Goal: Information Seeking & Learning: Learn about a topic

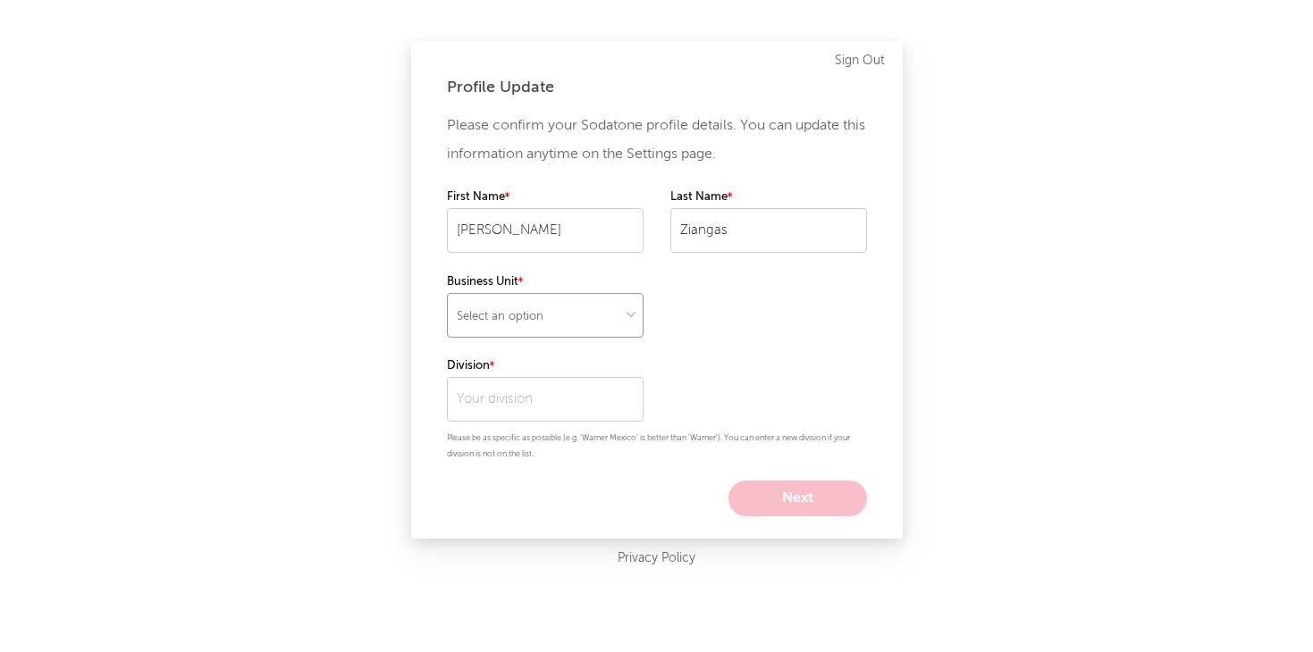
click at [589, 320] on select "Select an option" at bounding box center [545, 315] width 197 height 45
select select "recorded_music"
click at [447, 293] on select "Select an option" at bounding box center [545, 315] width 197 height 45
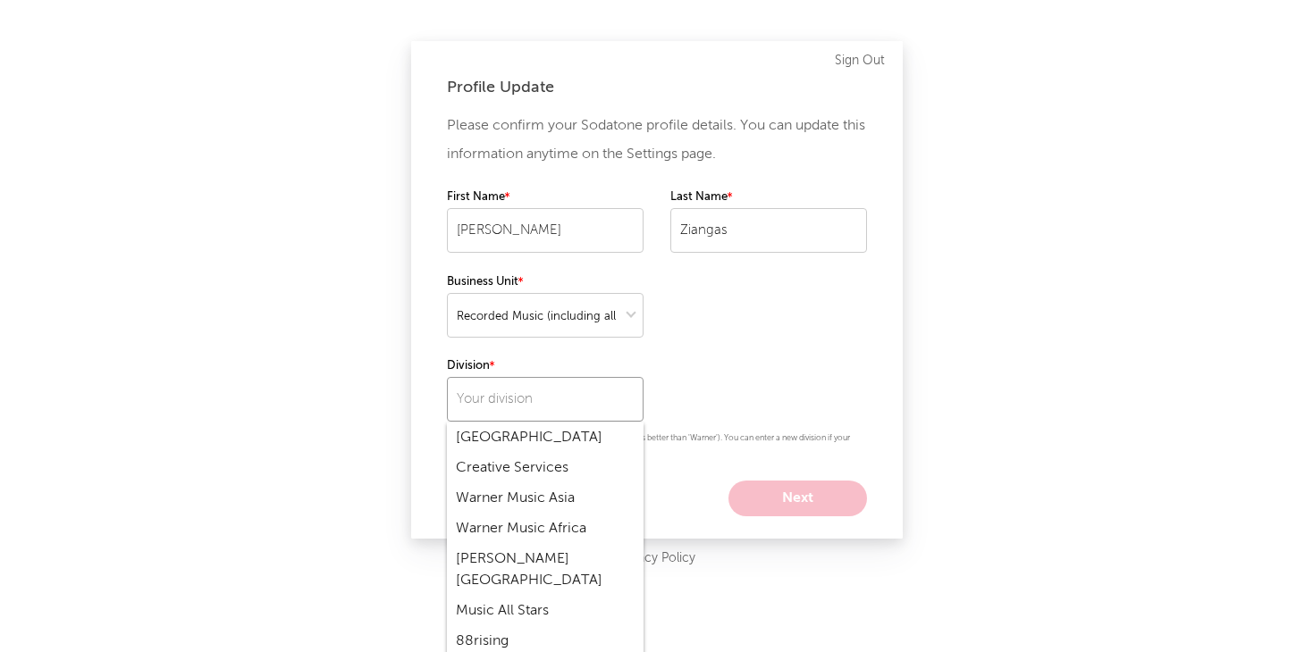
click at [542, 391] on input "text" at bounding box center [545, 399] width 197 height 45
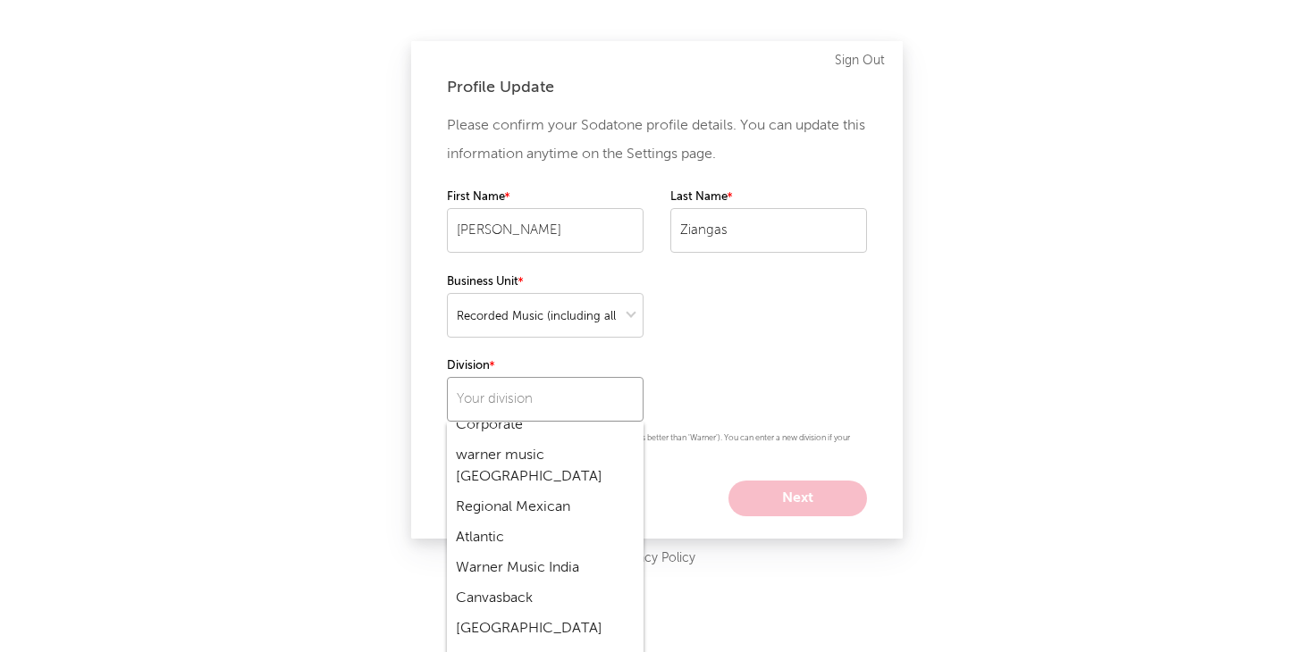
scroll to position [667, 0]
click at [480, 519] on div "Atlantic" at bounding box center [545, 534] width 197 height 30
type input "Atlantic"
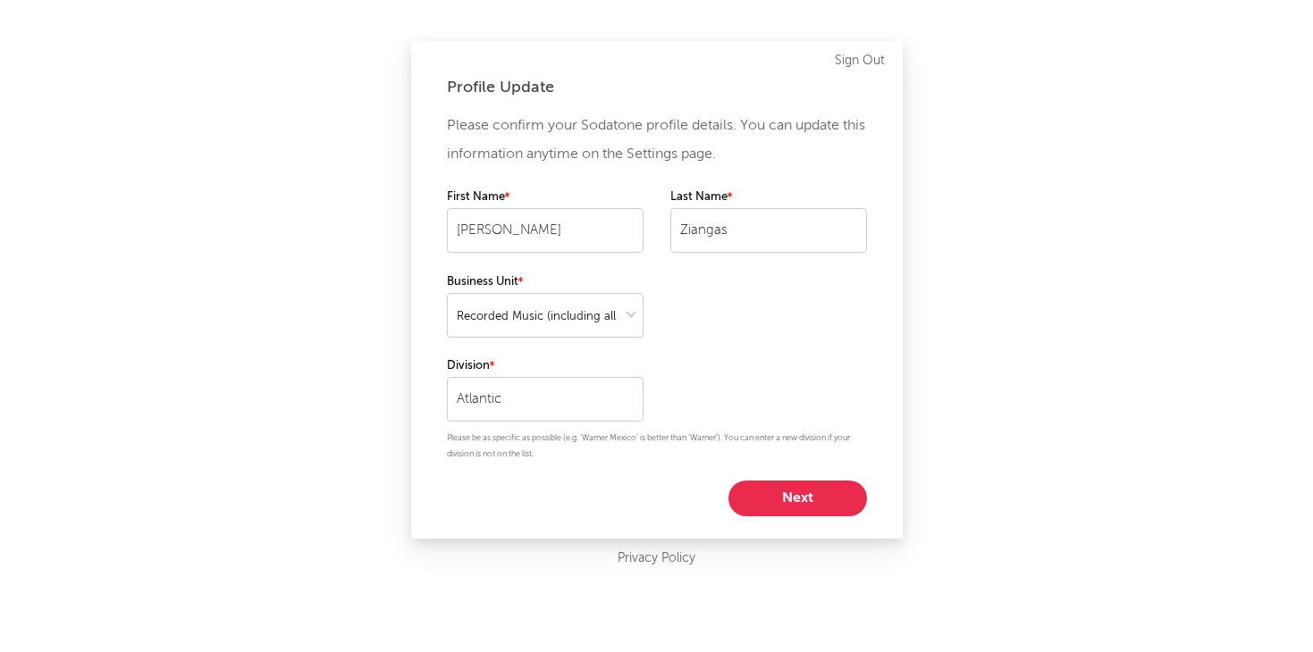
click at [762, 488] on button "Next" at bounding box center [797, 499] width 139 height 36
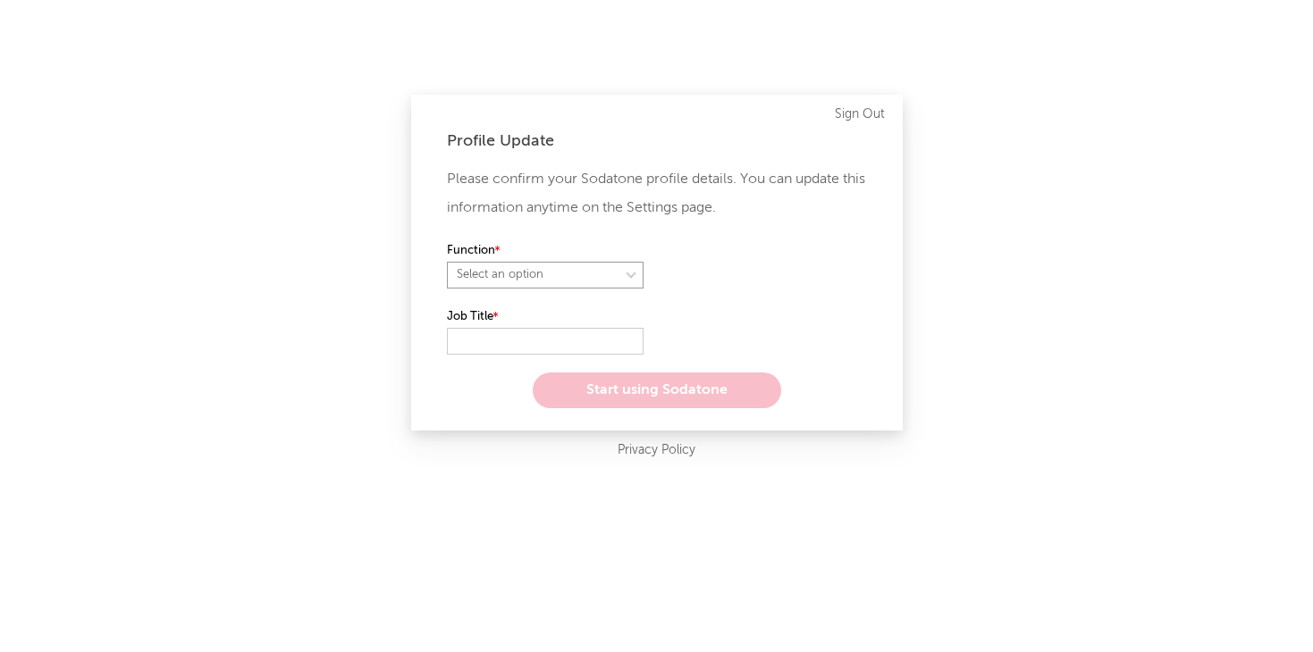
click at [533, 282] on select "Select an option" at bounding box center [545, 275] width 197 height 27
select select "anr"
click at [447, 262] on select "Select an option" at bounding box center [545, 275] width 197 height 27
click at [514, 343] on input "text" at bounding box center [545, 341] width 197 height 27
type input "Senior Manager"
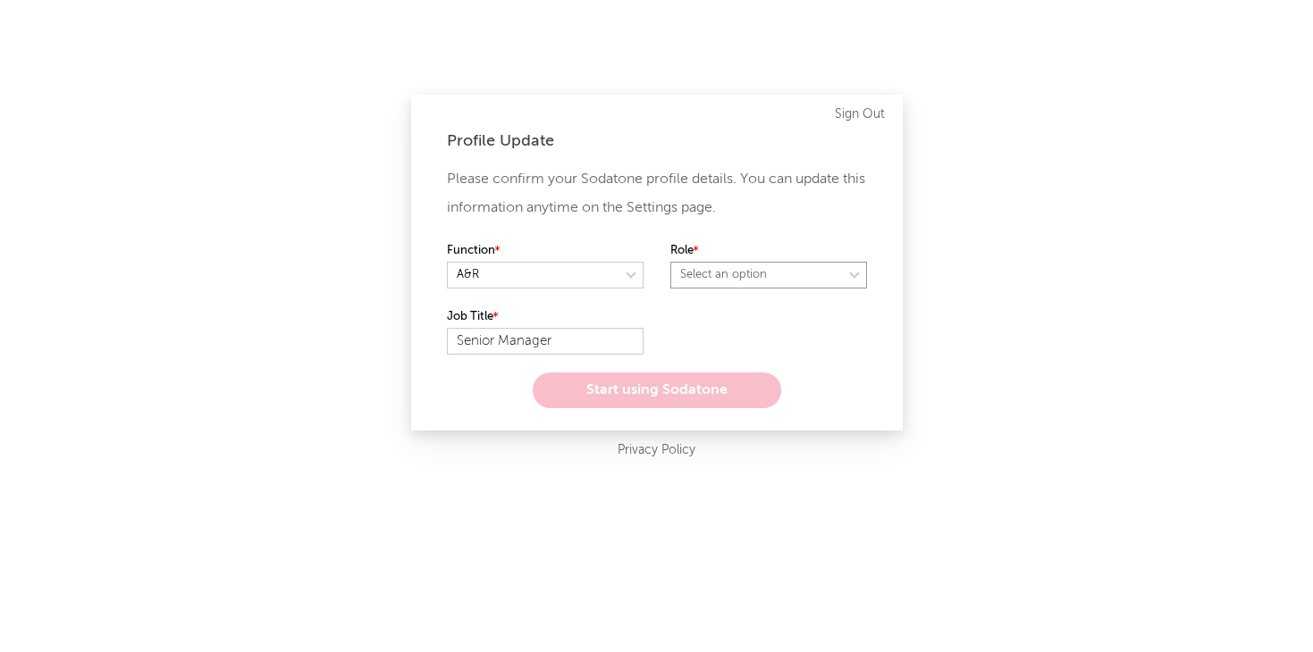
click at [688, 275] on select "Select an option" at bounding box center [768, 275] width 197 height 27
select select "manager"
click at [670, 262] on select "Select an option" at bounding box center [768, 275] width 197 height 27
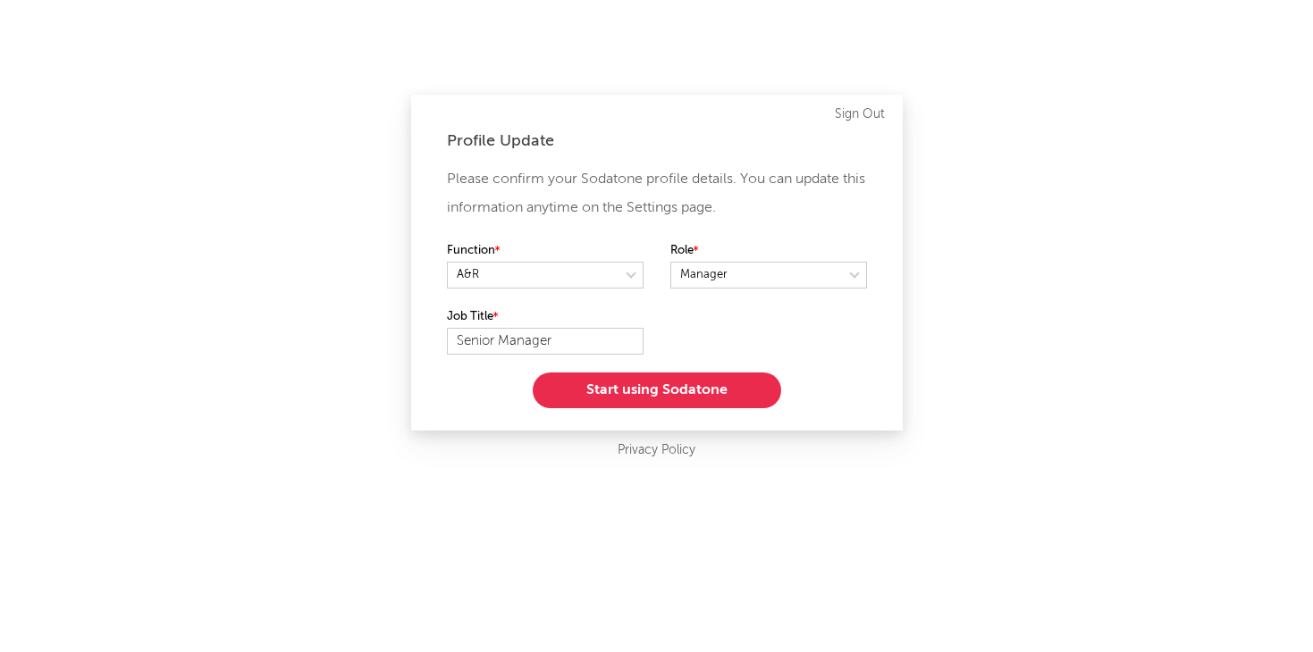
click at [616, 391] on button "Start using Sodatone" at bounding box center [657, 391] width 248 height 36
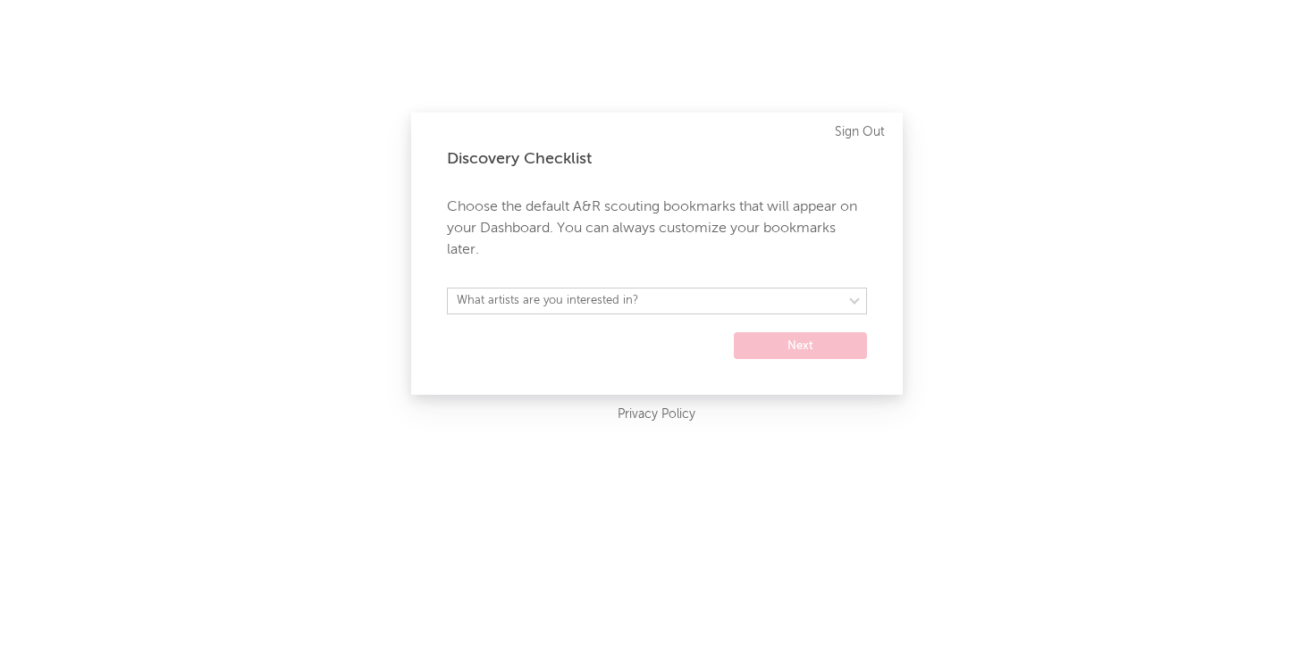
click at [593, 321] on form "What artists are you interested in? Argentina Asia General Australia Austria Be…" at bounding box center [657, 323] width 420 height 71
click at [596, 307] on select "What artists are you interested in? Argentina Asia General Australia Austria Be…" at bounding box center [657, 301] width 420 height 27
select select "16"
click at [447, 288] on select "What artists are you interested in? Argentina Asia General Australia Austria Be…" at bounding box center [657, 301] width 420 height 27
click at [740, 335] on button "Next" at bounding box center [800, 345] width 133 height 27
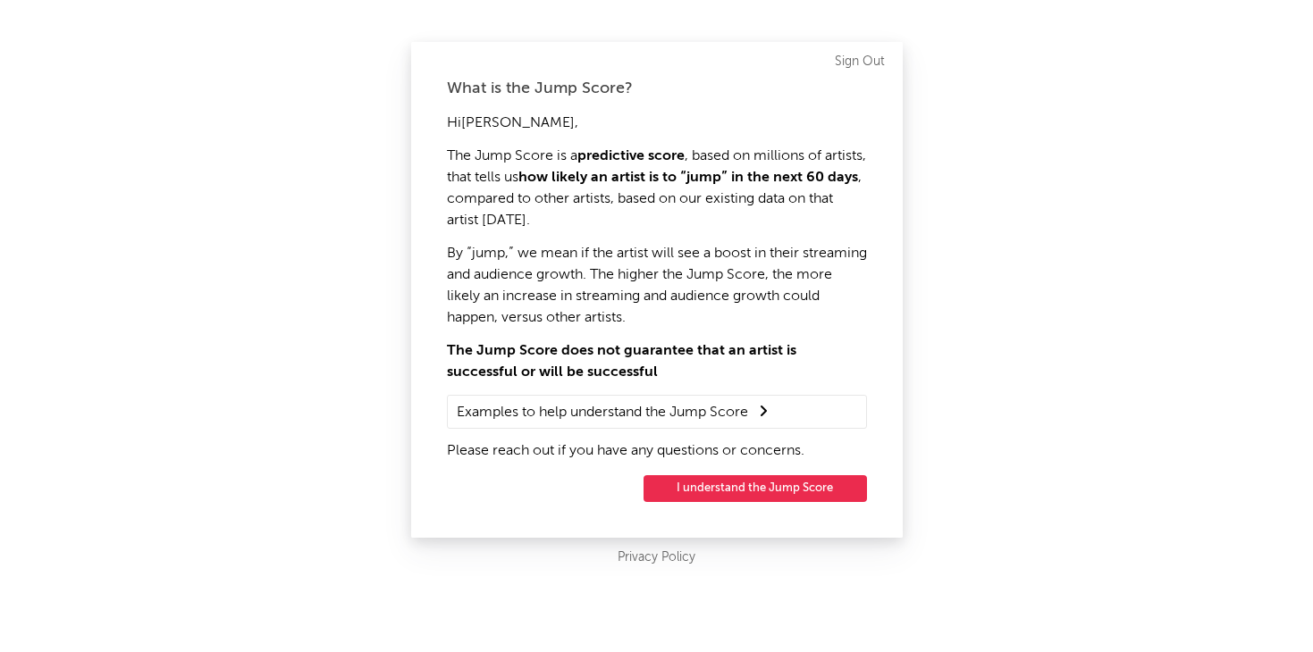
click at [729, 480] on button "I understand the Jump Score" at bounding box center [754, 488] width 223 height 27
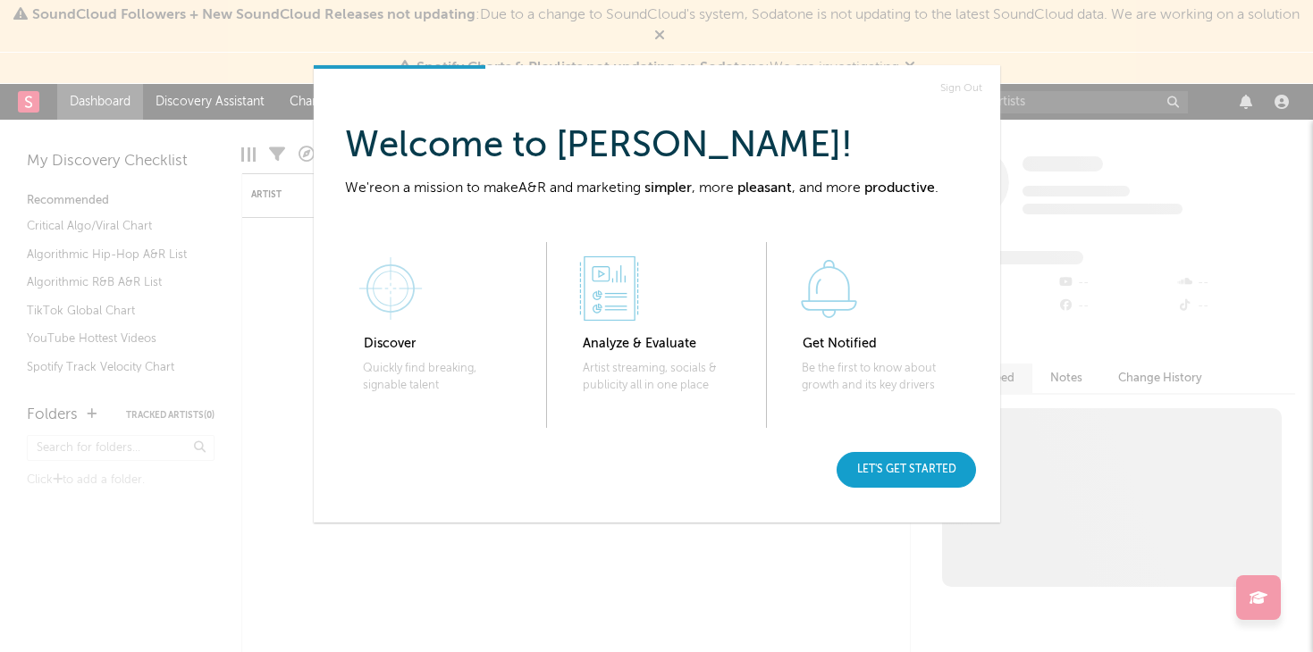
click at [904, 457] on div "Let's get started" at bounding box center [906, 470] width 139 height 36
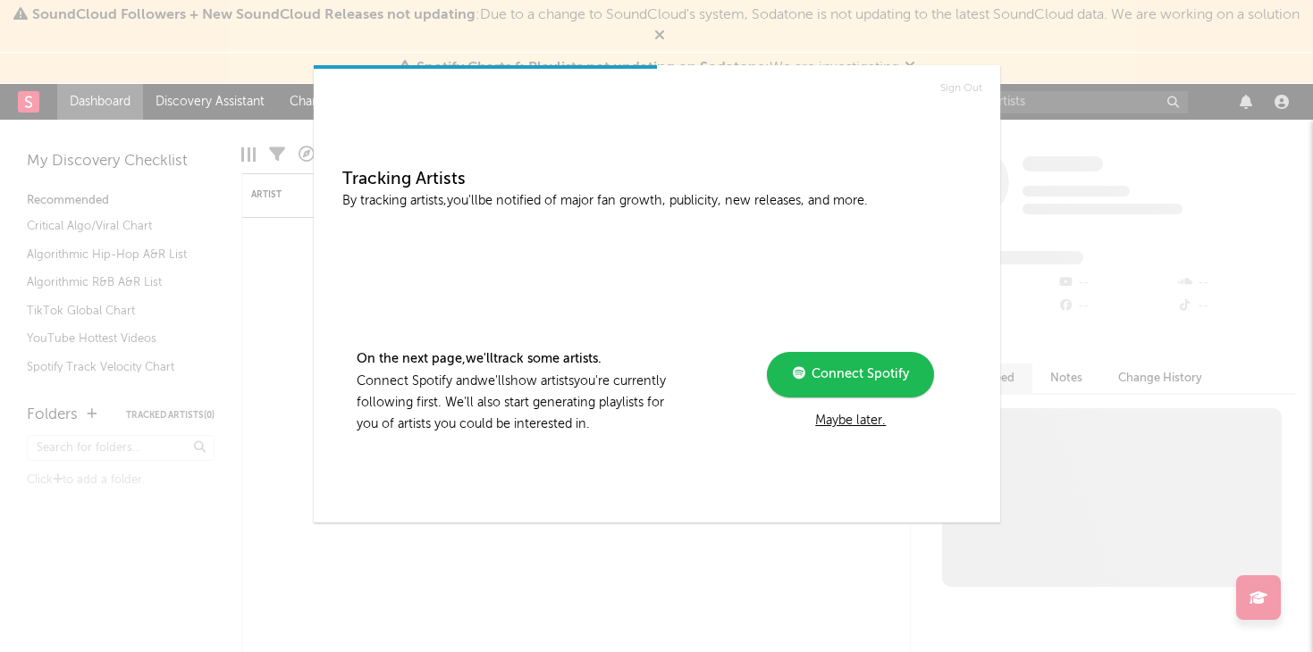
click at [846, 415] on div "Maybe later." at bounding box center [850, 420] width 240 height 21
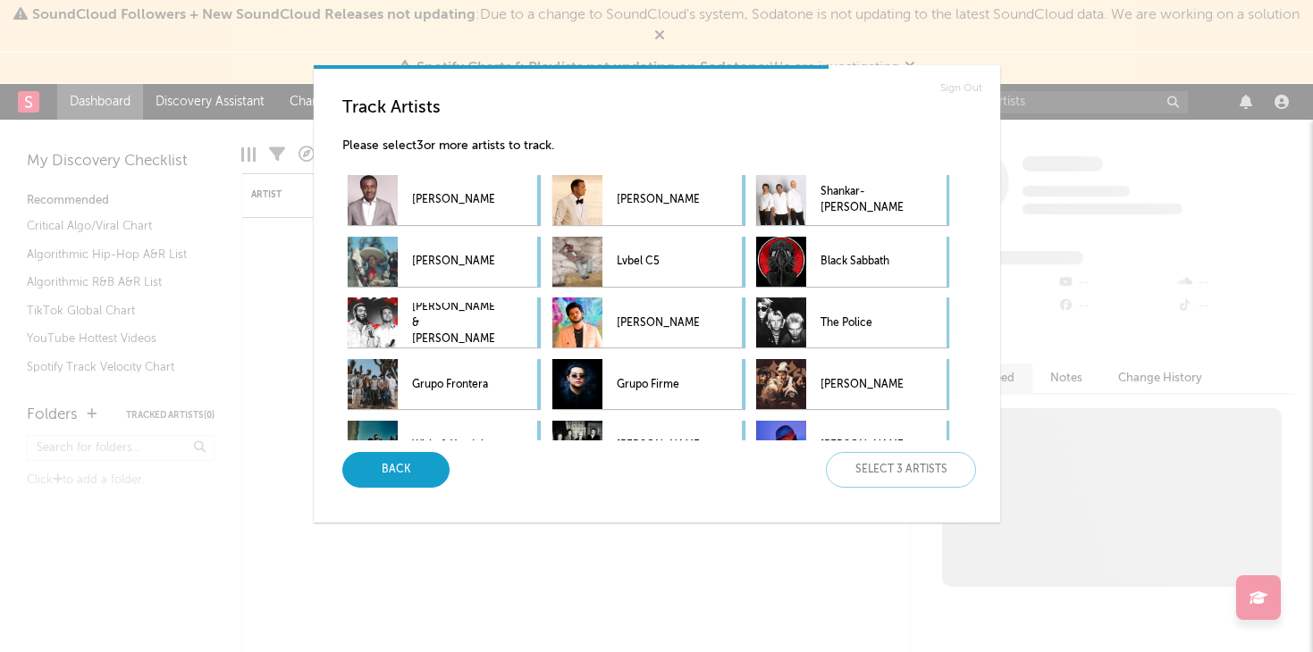
click at [395, 473] on div "Back" at bounding box center [395, 470] width 107 height 36
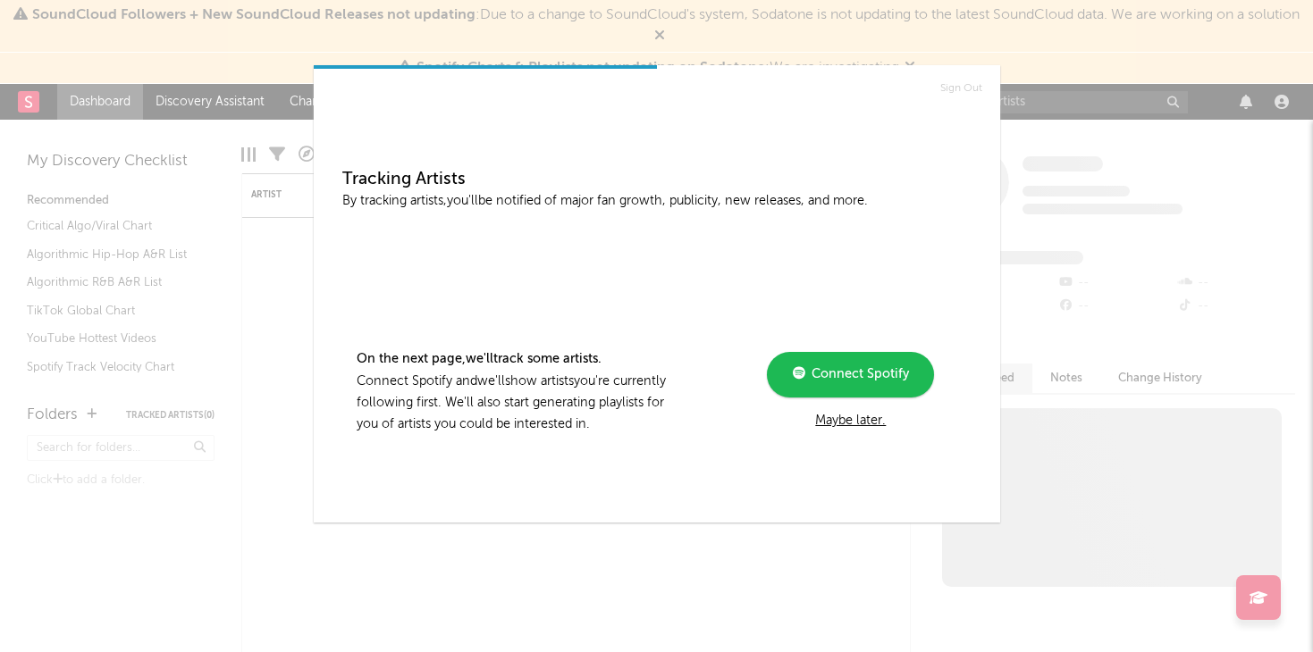
click at [837, 417] on div "Maybe later." at bounding box center [850, 420] width 240 height 21
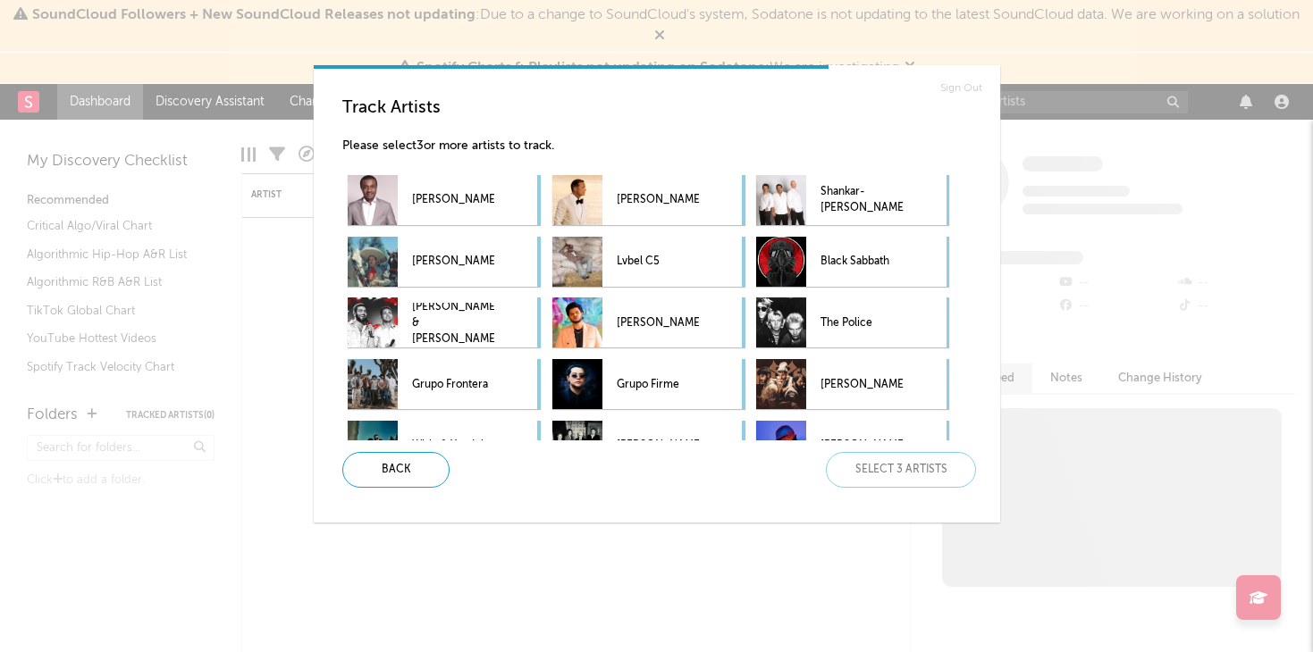
click at [853, 462] on div "Back Select 3 artists" at bounding box center [652, 470] width 649 height 36
click at [450, 38] on div "Sign Out Track Artists Please select 3 or more artists to track. Nathaniel Bass…" at bounding box center [656, 326] width 1313 height 652
click at [357, 467] on div "Back" at bounding box center [395, 470] width 107 height 36
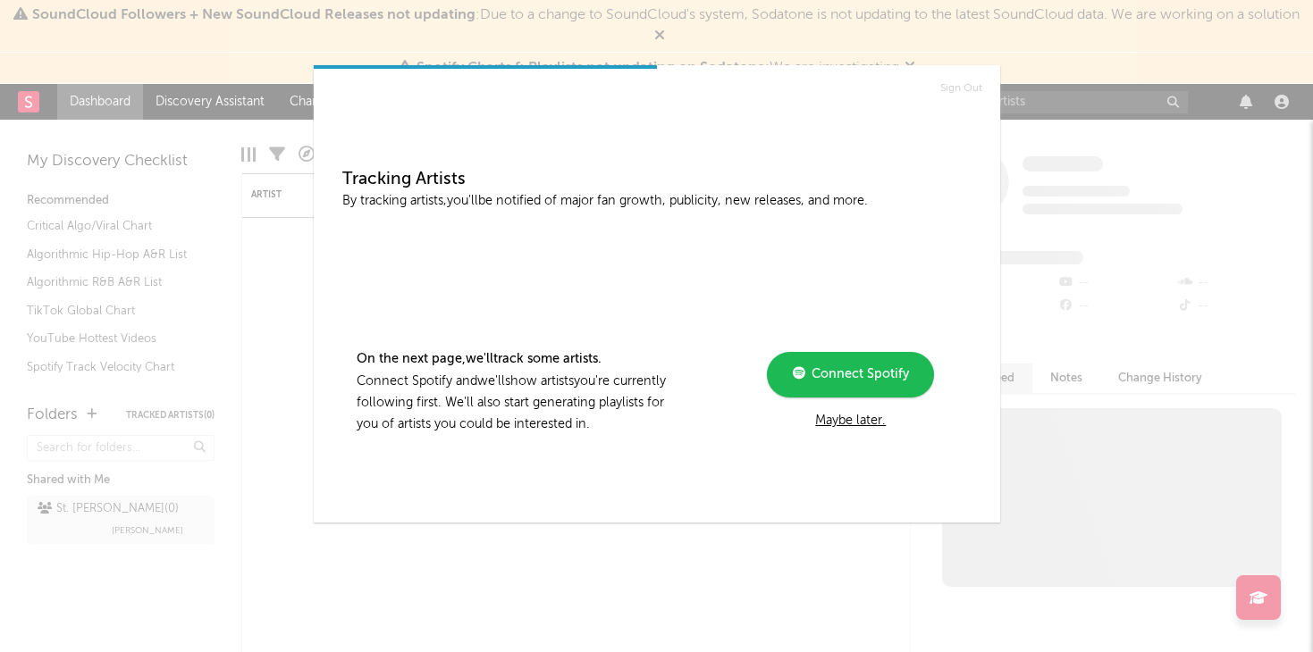
click at [824, 416] on div "Maybe later." at bounding box center [850, 420] width 240 height 21
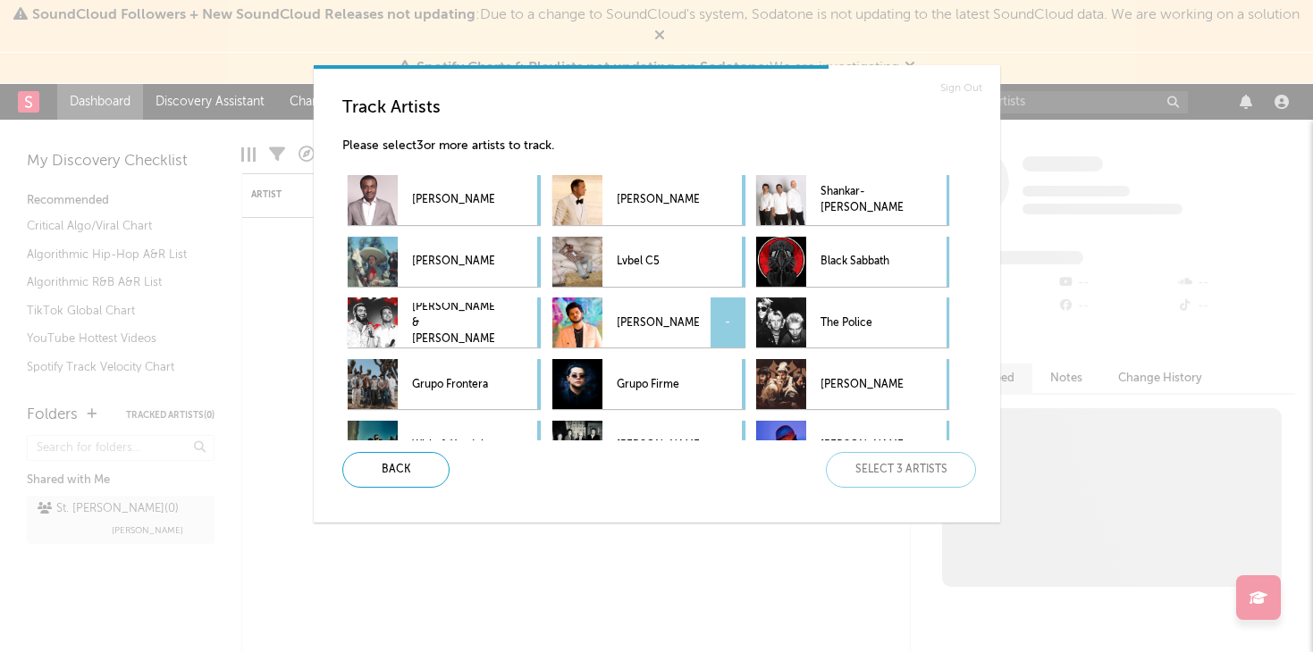
click at [576, 323] on div at bounding box center [577, 323] width 50 height 50
click at [608, 258] on div "Lvbel C5 -" at bounding box center [625, 262] width 147 height 50
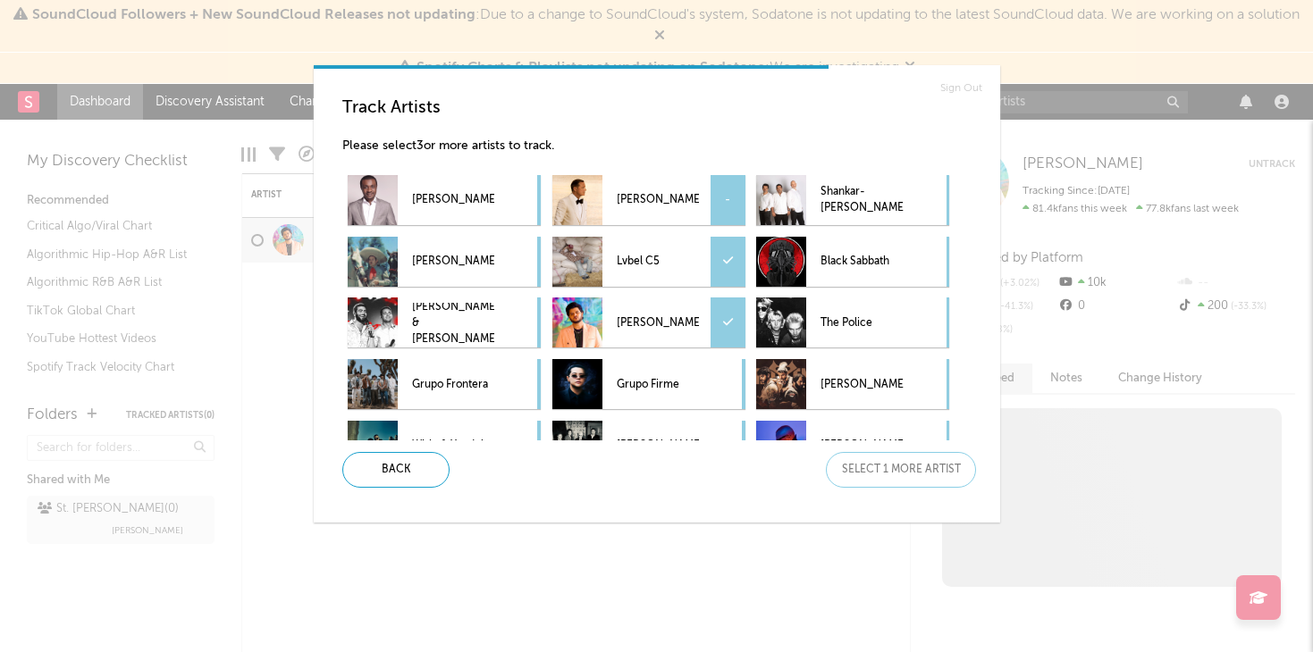
click at [620, 210] on p "Luis Miguel" at bounding box center [658, 201] width 82 height 40
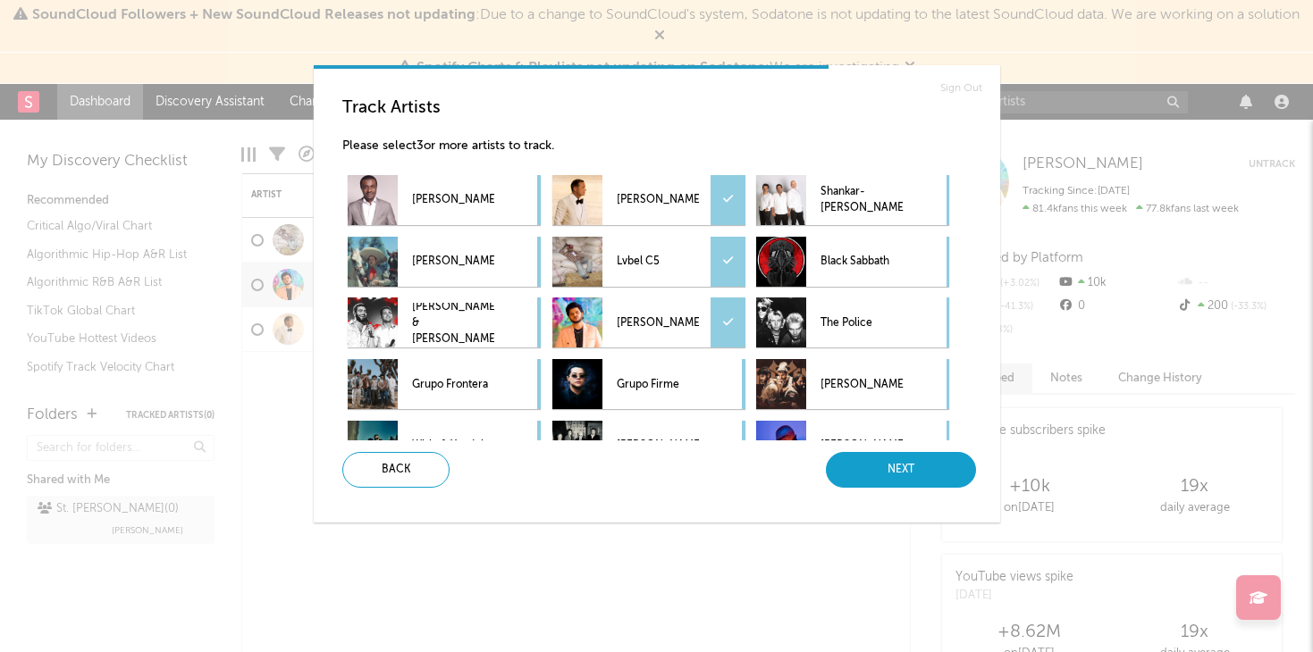
click at [862, 476] on div "Next" at bounding box center [901, 470] width 150 height 36
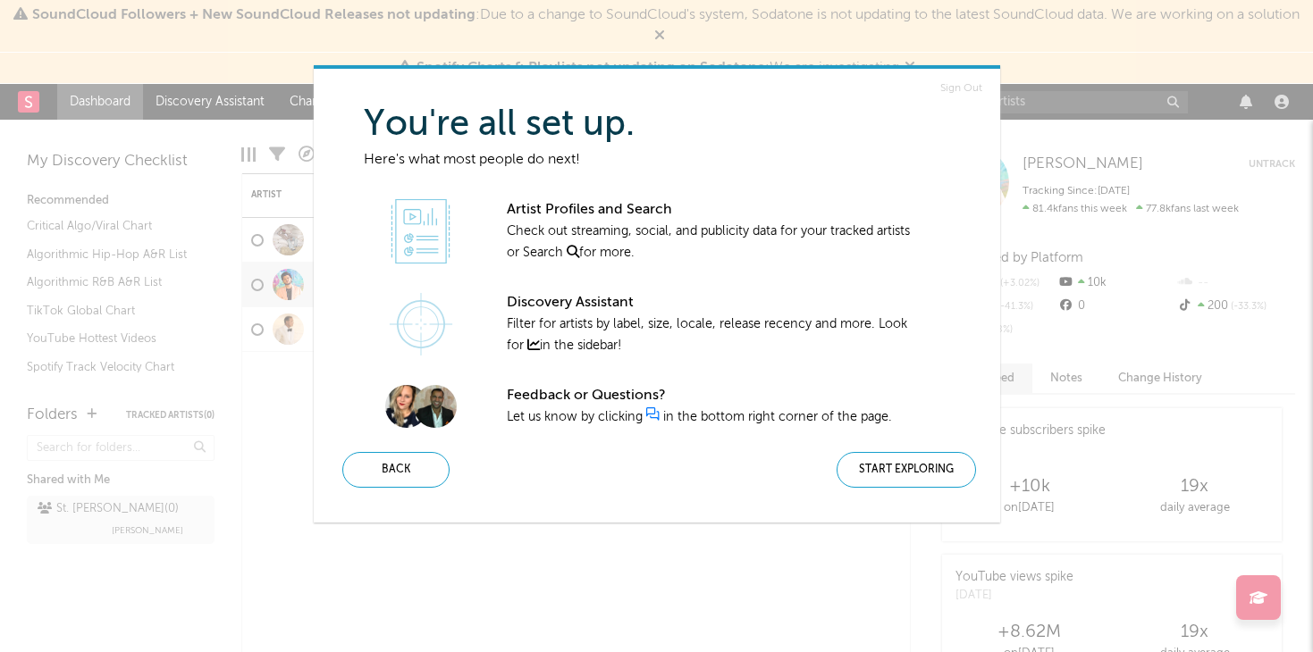
click at [862, 476] on div "Start Exploring" at bounding box center [906, 470] width 139 height 36
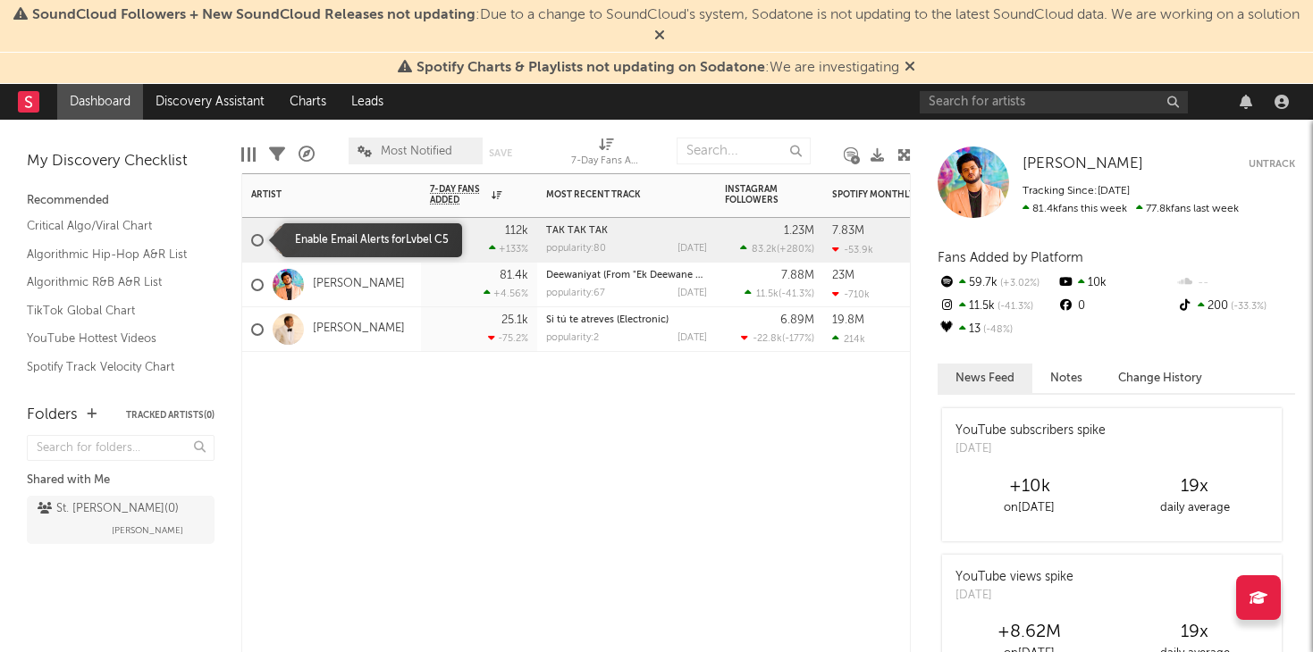
click at [252, 244] on div at bounding box center [257, 240] width 13 height 13
click at [251, 244] on input "checkbox" at bounding box center [251, 240] width 0 height 16
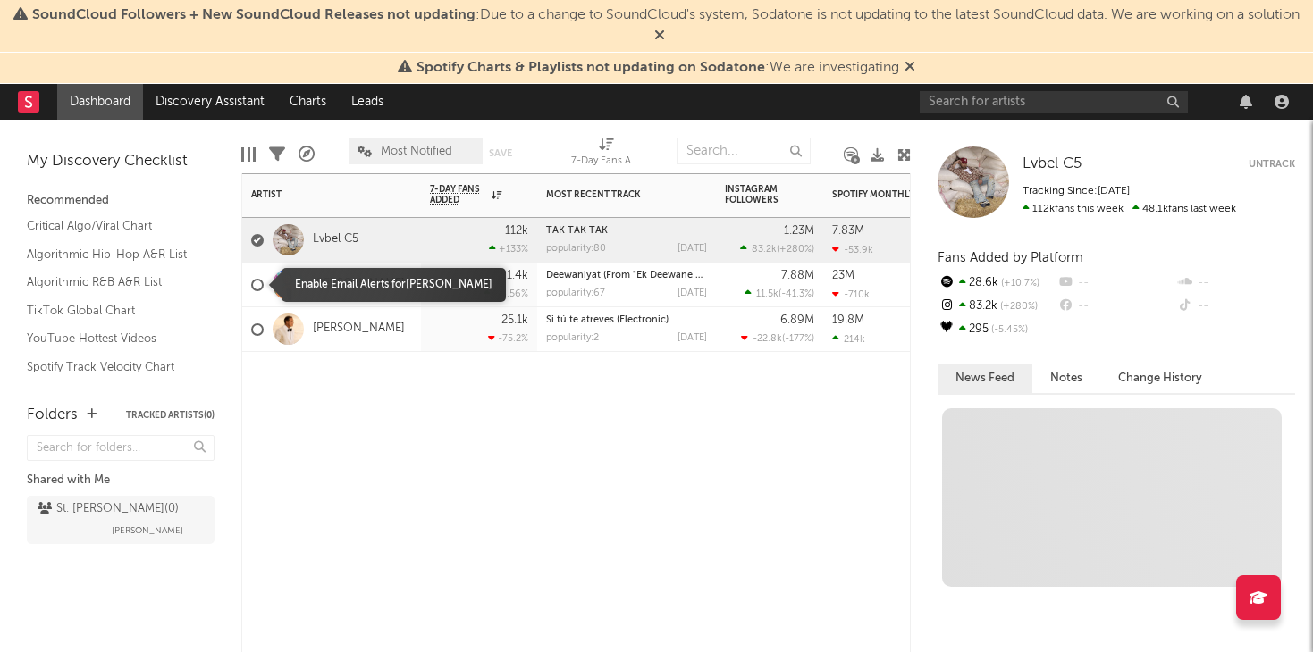
click at [252, 278] on label at bounding box center [257, 285] width 13 height 16
click at [251, 278] on input "checkbox" at bounding box center [251, 285] width 0 height 16
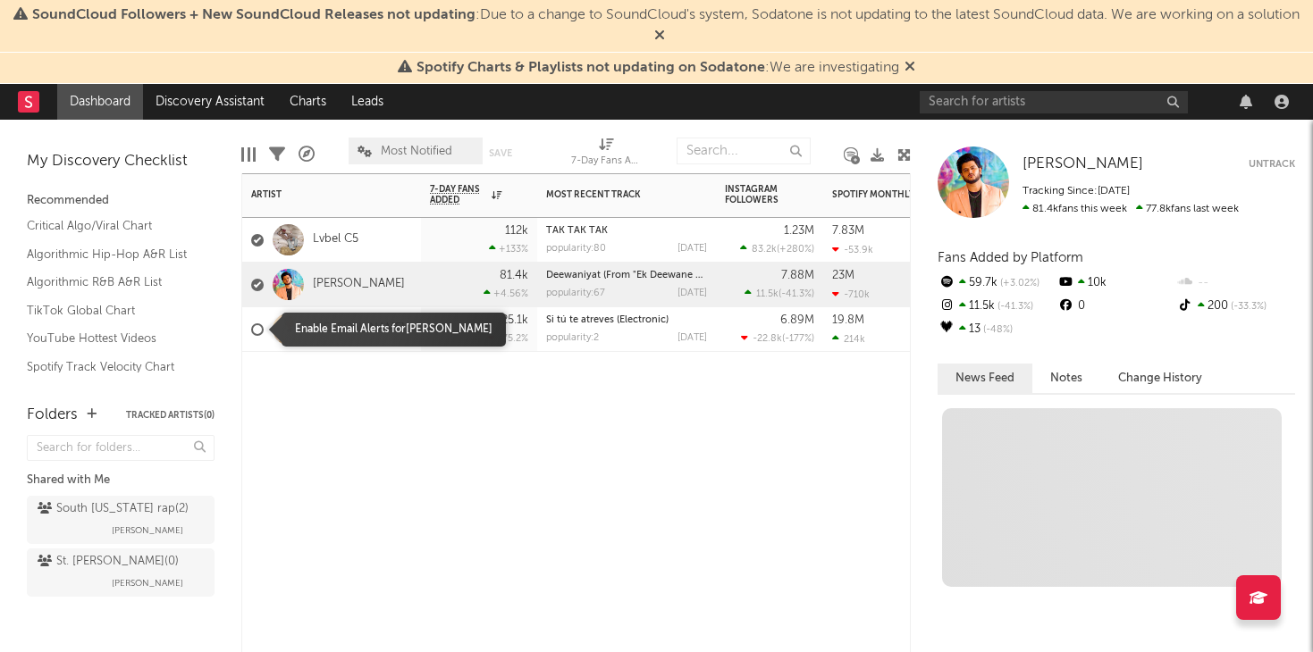
click at [252, 324] on div at bounding box center [257, 330] width 13 height 13
click at [251, 324] on input "checkbox" at bounding box center [251, 330] width 0 height 16
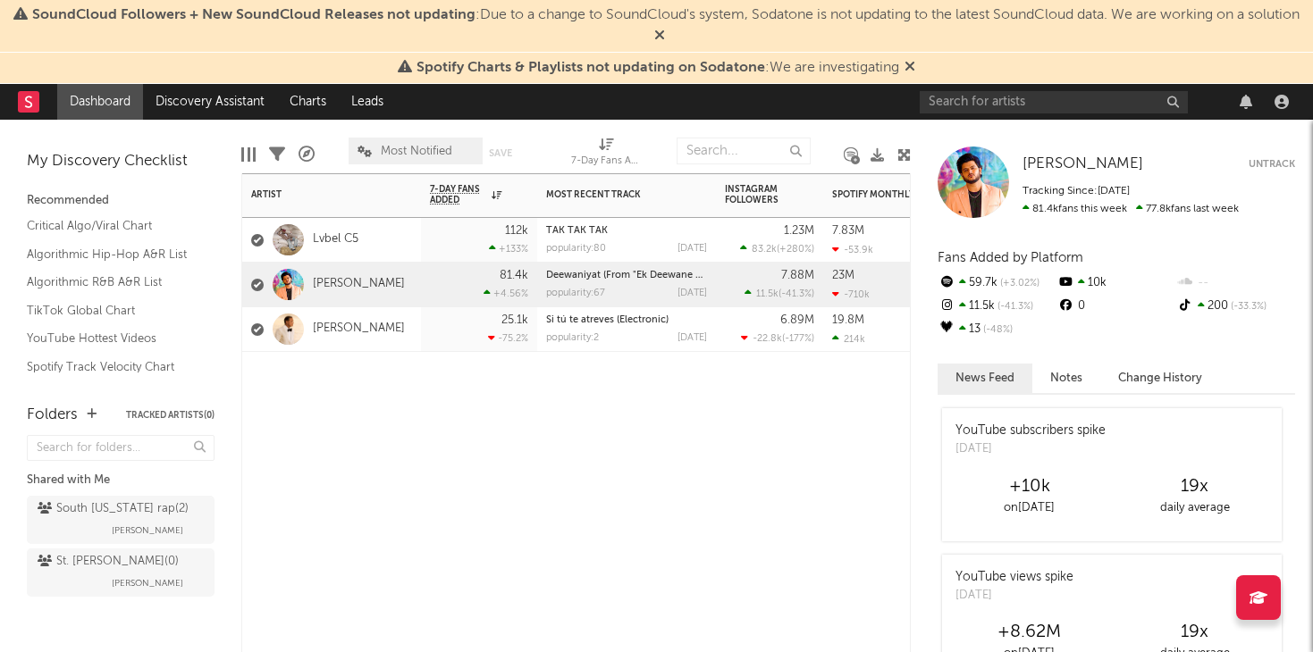
click at [383, 273] on div "Vishal Mishra" at bounding box center [331, 285] width 179 height 45
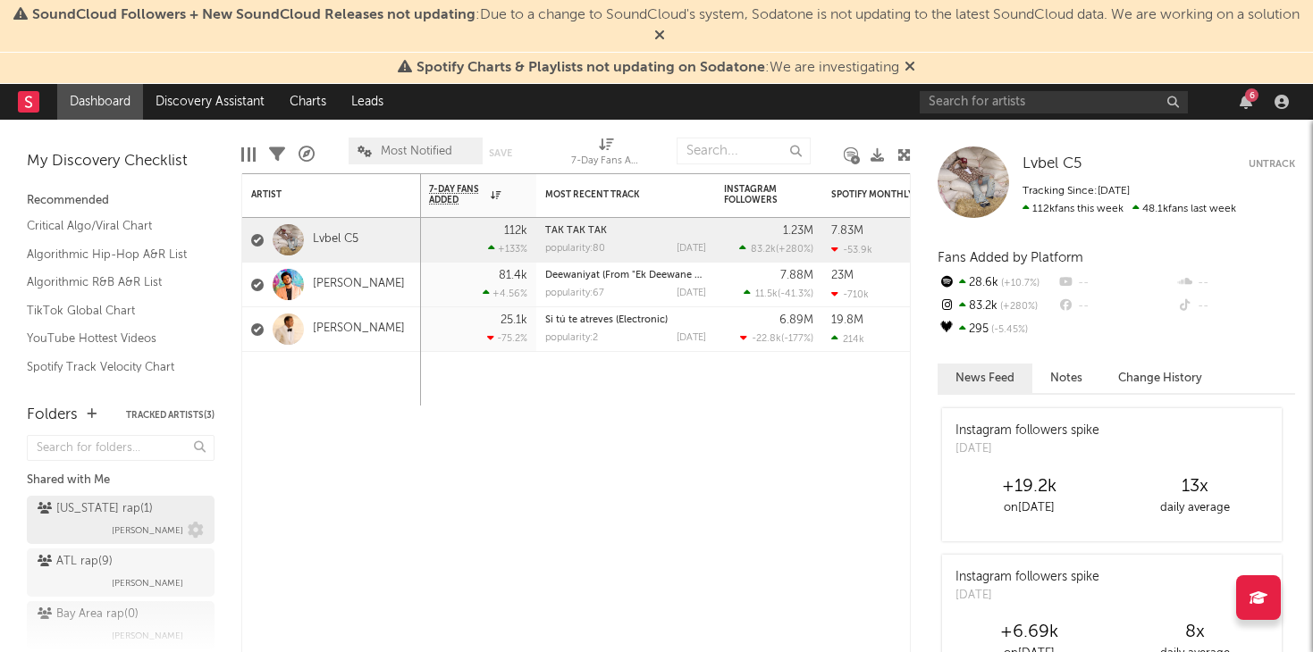
click at [159, 512] on div "Alabama rap ( 1 ) Jake Caramanno" at bounding box center [121, 520] width 166 height 43
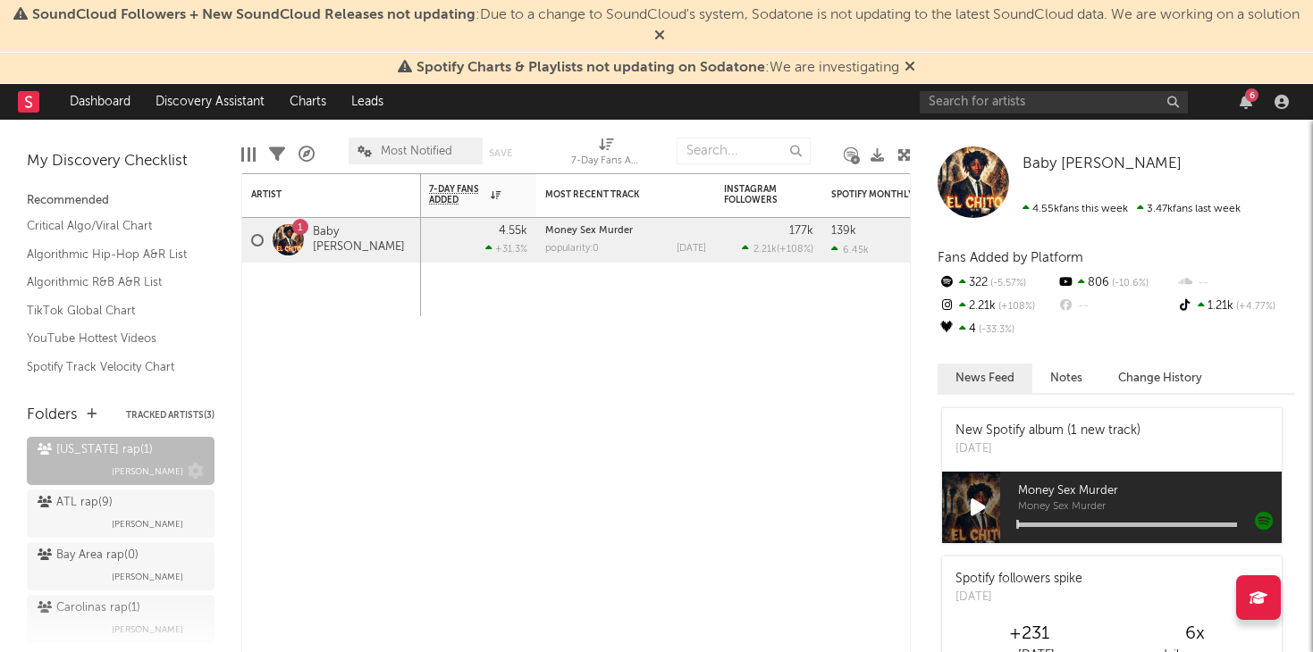
scroll to position [60, 0]
click at [151, 500] on div "ATL rap ( 9 ) Jake Caramanno" at bounding box center [121, 513] width 166 height 43
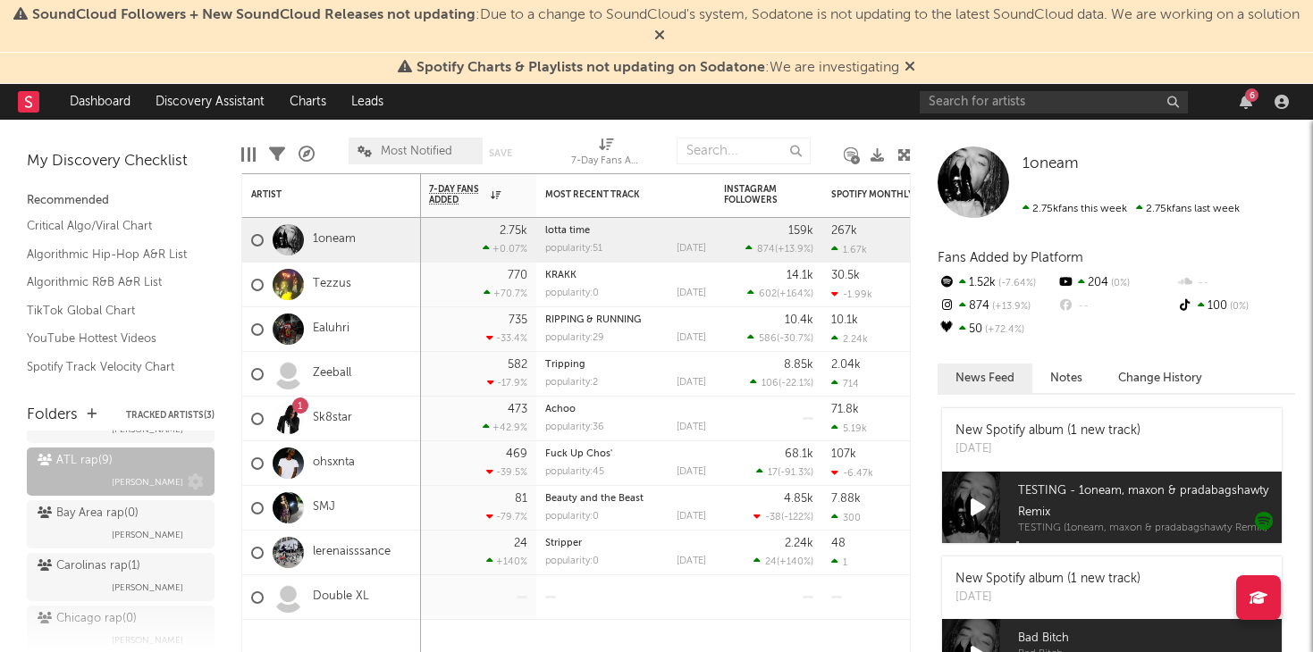
scroll to position [103, 0]
click at [148, 511] on div "Bay Area rap ( 0 ) Jake Caramanno" at bounding box center [121, 522] width 166 height 43
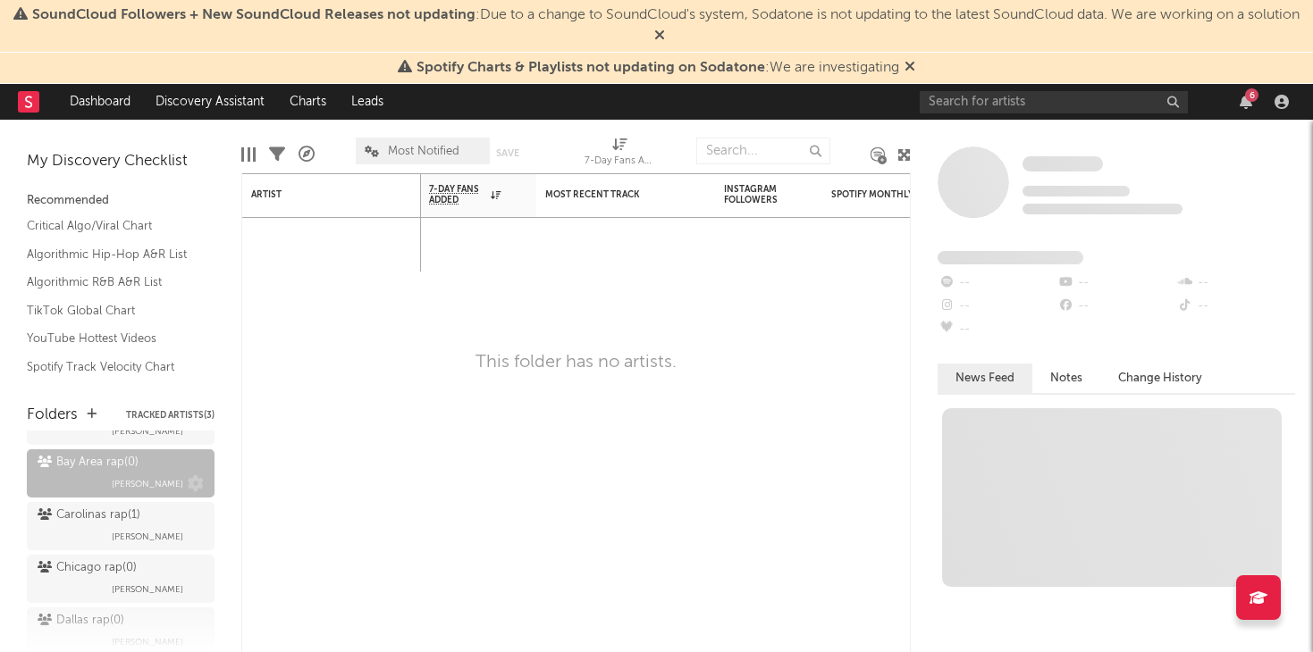
scroll to position [153, 0]
click at [148, 511] on div "Carolinas rap ( 1 ) Jake Caramanno" at bounding box center [121, 525] width 166 height 43
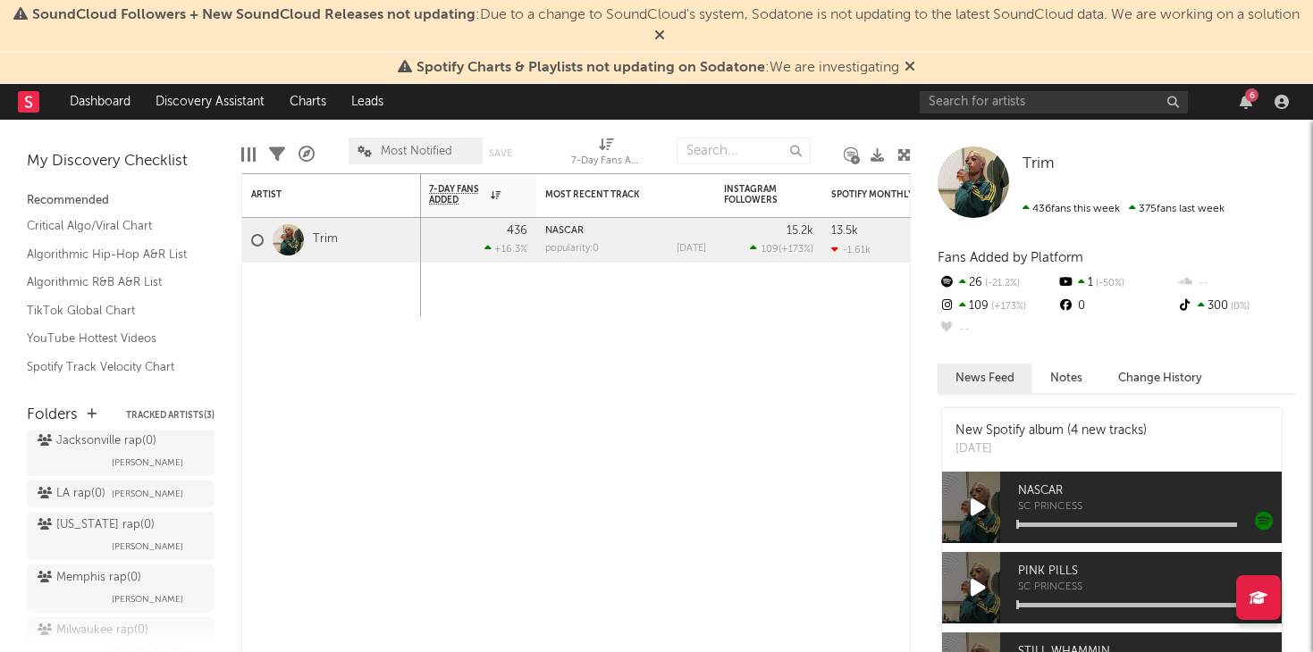
scroll to position [544, 0]
click at [921, 66] on div "Spotify Charts & Playlists not updating on Sodatone : We are investigating" at bounding box center [656, 68] width 1313 height 31
